Goal: Find specific page/section

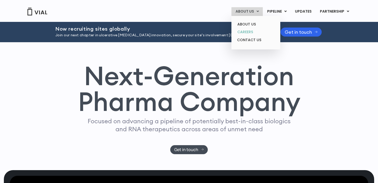
click at [258, 32] on link "CAREERS" at bounding box center [255, 32] width 45 height 8
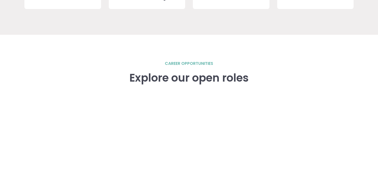
scroll to position [678, 0]
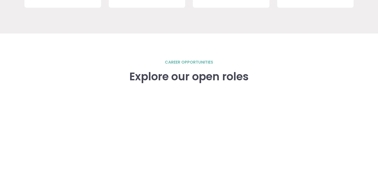
click at [258, 42] on div "career opportunities Explore our open roles" at bounding box center [188, 156] width 329 height 247
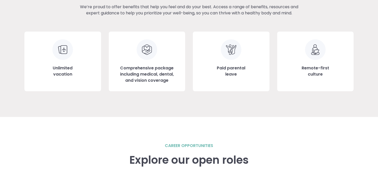
scroll to position [595, 0]
